Goal: Navigation & Orientation: Find specific page/section

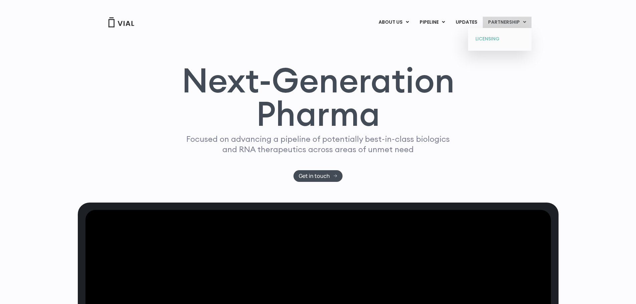
click at [486, 38] on link "LICENSING" at bounding box center [499, 39] width 58 height 11
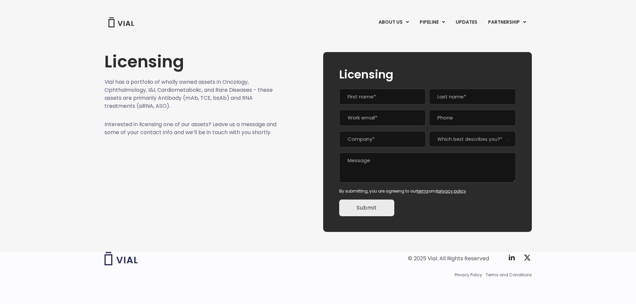
scroll to position [1, 0]
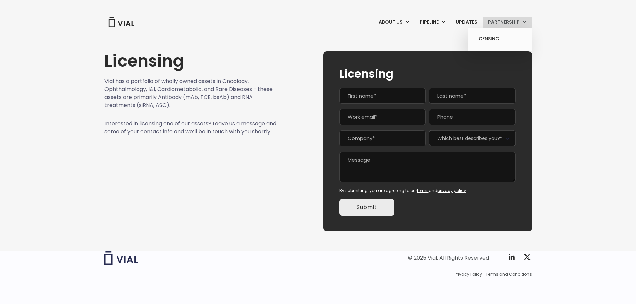
click at [516, 20] on link "PARTNERSHIP" at bounding box center [506, 22] width 49 height 11
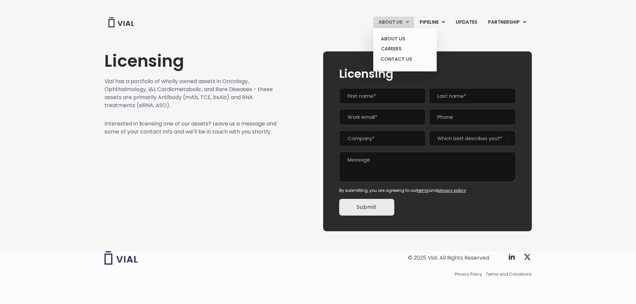
click at [406, 19] on link "ABOUT US" at bounding box center [393, 22] width 41 height 11
click at [398, 38] on link "ABOUT US" at bounding box center [404, 39] width 58 height 10
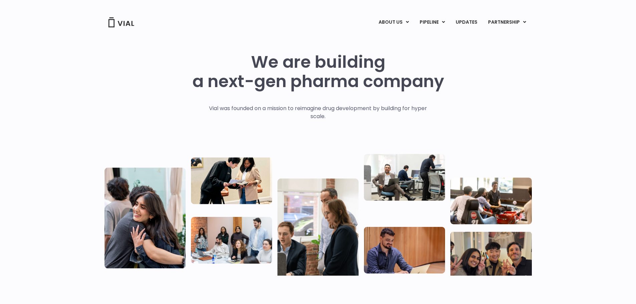
click at [558, 117] on div "We are building a next-gen pharma company Vial was founded on a mission to reim…" at bounding box center [318, 161] width 636 height 267
